Goal: Information Seeking & Learning: Find specific page/section

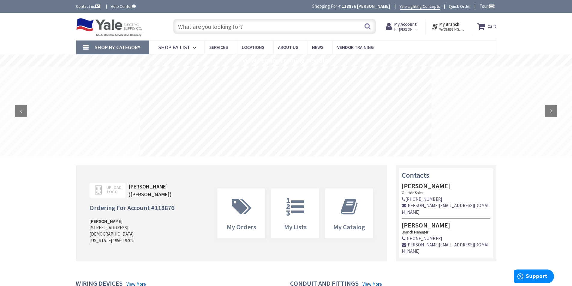
click at [265, 28] on input "text" at bounding box center [274, 26] width 203 height 15
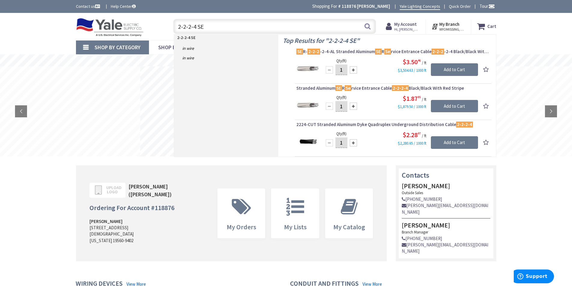
click at [201, 29] on input "2-2-2-4 SE" at bounding box center [274, 26] width 203 height 15
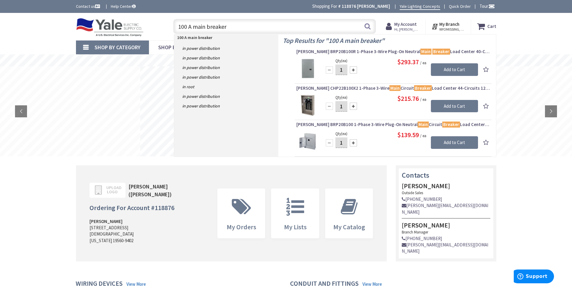
click at [210, 28] on input "100 A main breaker" at bounding box center [274, 26] width 203 height 15
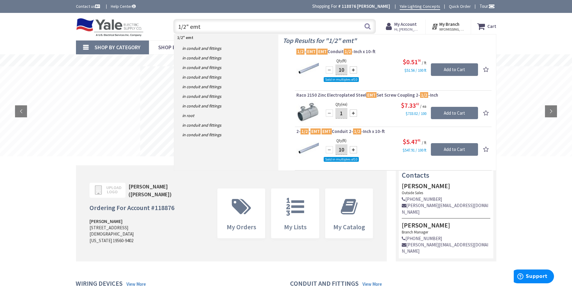
click at [194, 26] on input "1/2" emt" at bounding box center [274, 26] width 203 height 15
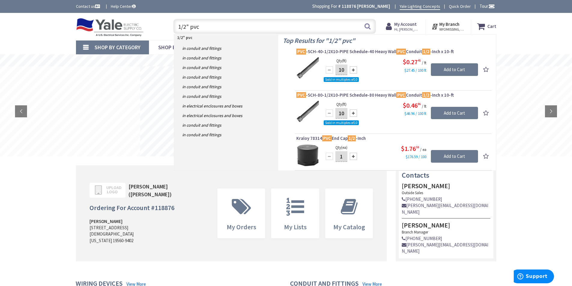
click at [198, 31] on input "1/2" pvc" at bounding box center [274, 26] width 203 height 15
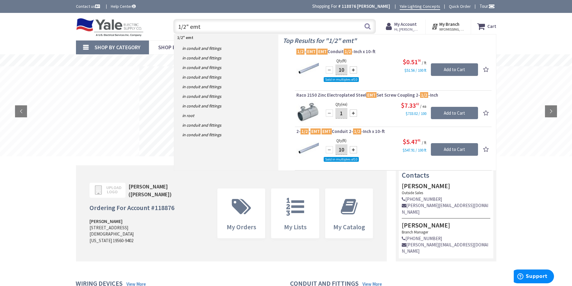
click at [201, 26] on input "1/2" emt" at bounding box center [274, 26] width 203 height 15
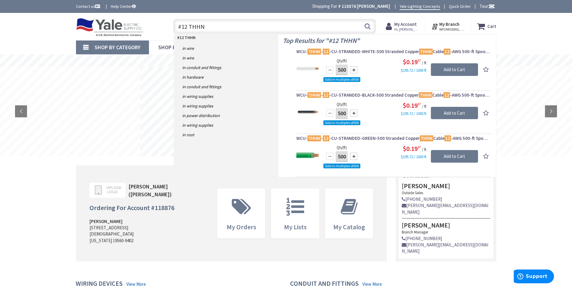
click at [227, 26] on input "#12 THHN" at bounding box center [274, 26] width 203 height 15
click at [226, 29] on input "#12 THHN" at bounding box center [274, 26] width 203 height 15
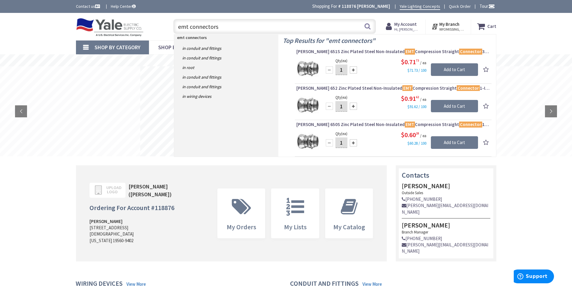
click at [228, 26] on input "emt connectors" at bounding box center [274, 26] width 203 height 15
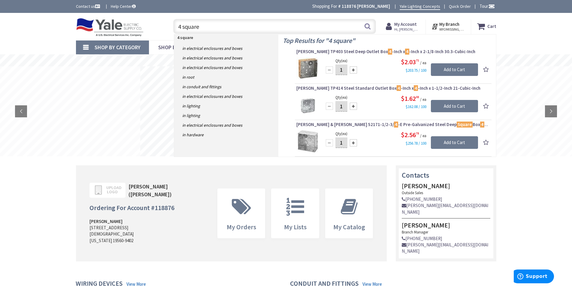
type input "4 square"
click at [232, 29] on input "4 square" at bounding box center [274, 26] width 203 height 15
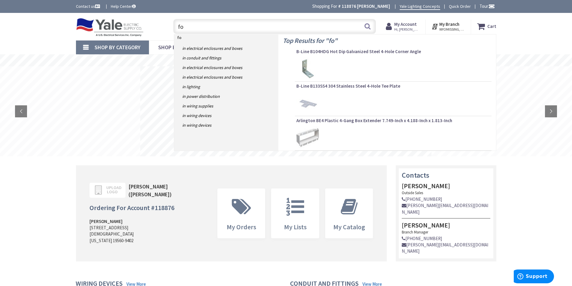
type input "f"
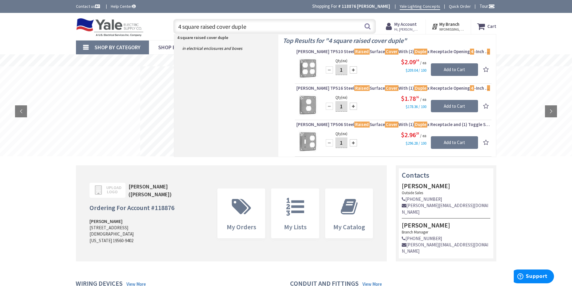
click at [226, 29] on input "4 square raised cover duple" at bounding box center [274, 26] width 203 height 15
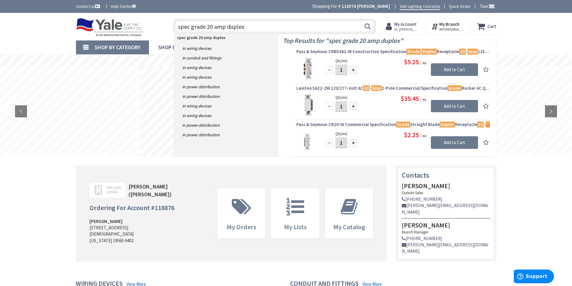
click at [228, 31] on input "spec grade 20 amp duplex" at bounding box center [274, 26] width 203 height 15
click at [228, 30] on input "spec grade 20 amp duplex" at bounding box center [274, 26] width 203 height 15
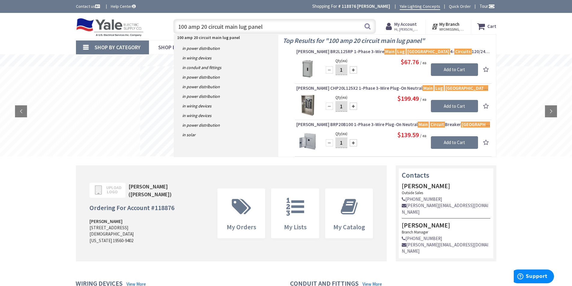
type input "100 amp 20 circuit main lug panel"
